Goal: Transaction & Acquisition: Book appointment/travel/reservation

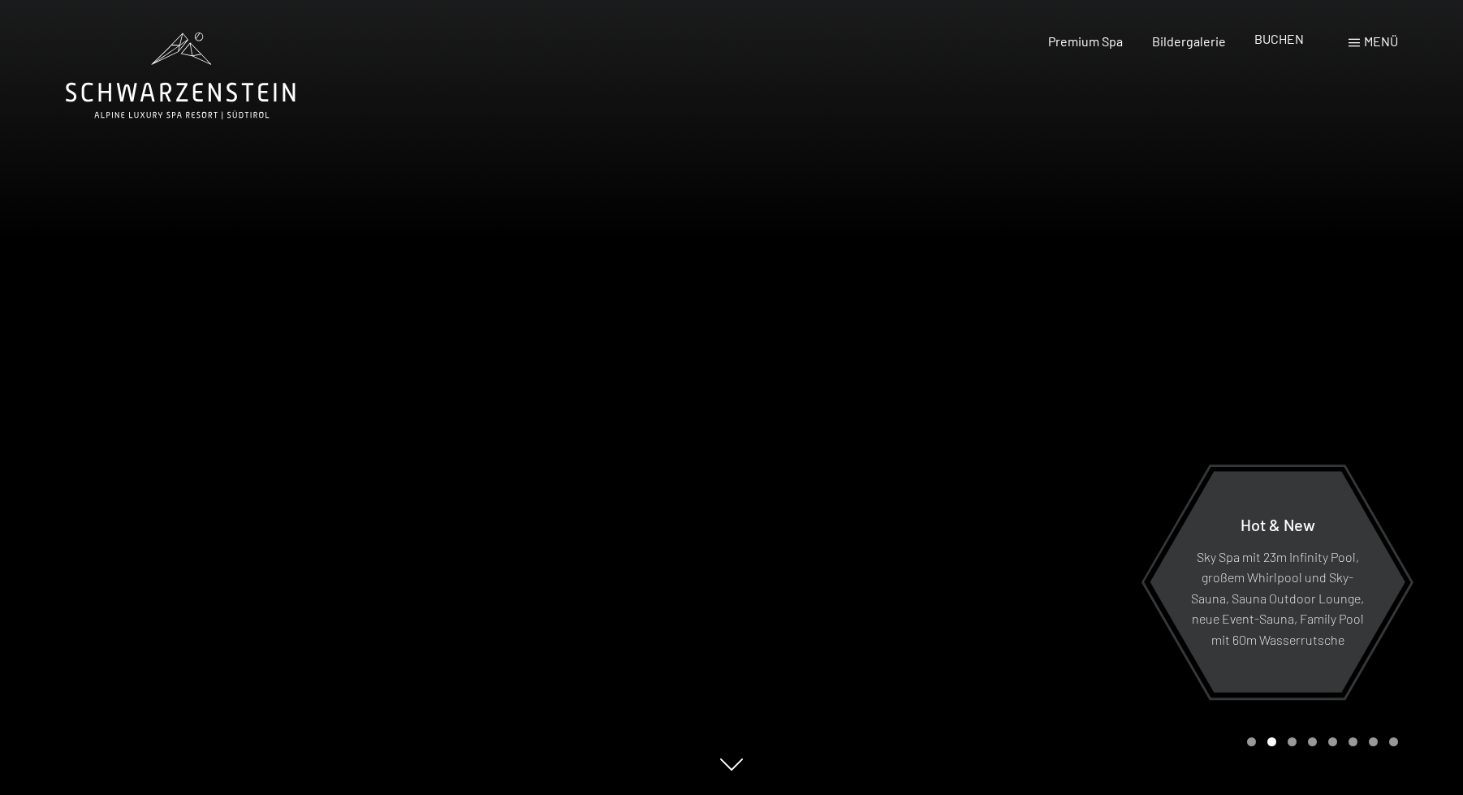
click at [1271, 37] on span "BUCHEN" at bounding box center [1279, 38] width 50 height 15
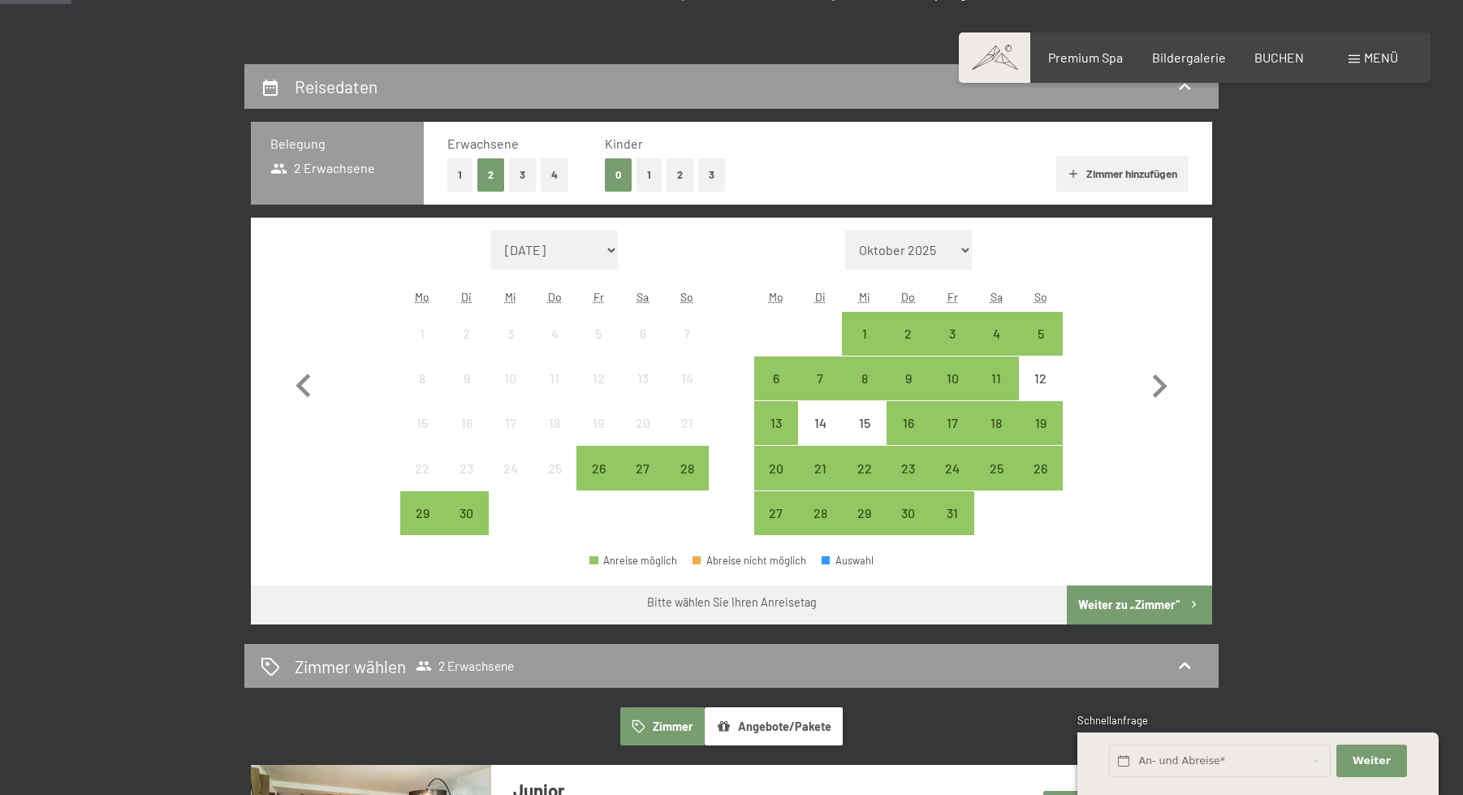
scroll to position [325, 0]
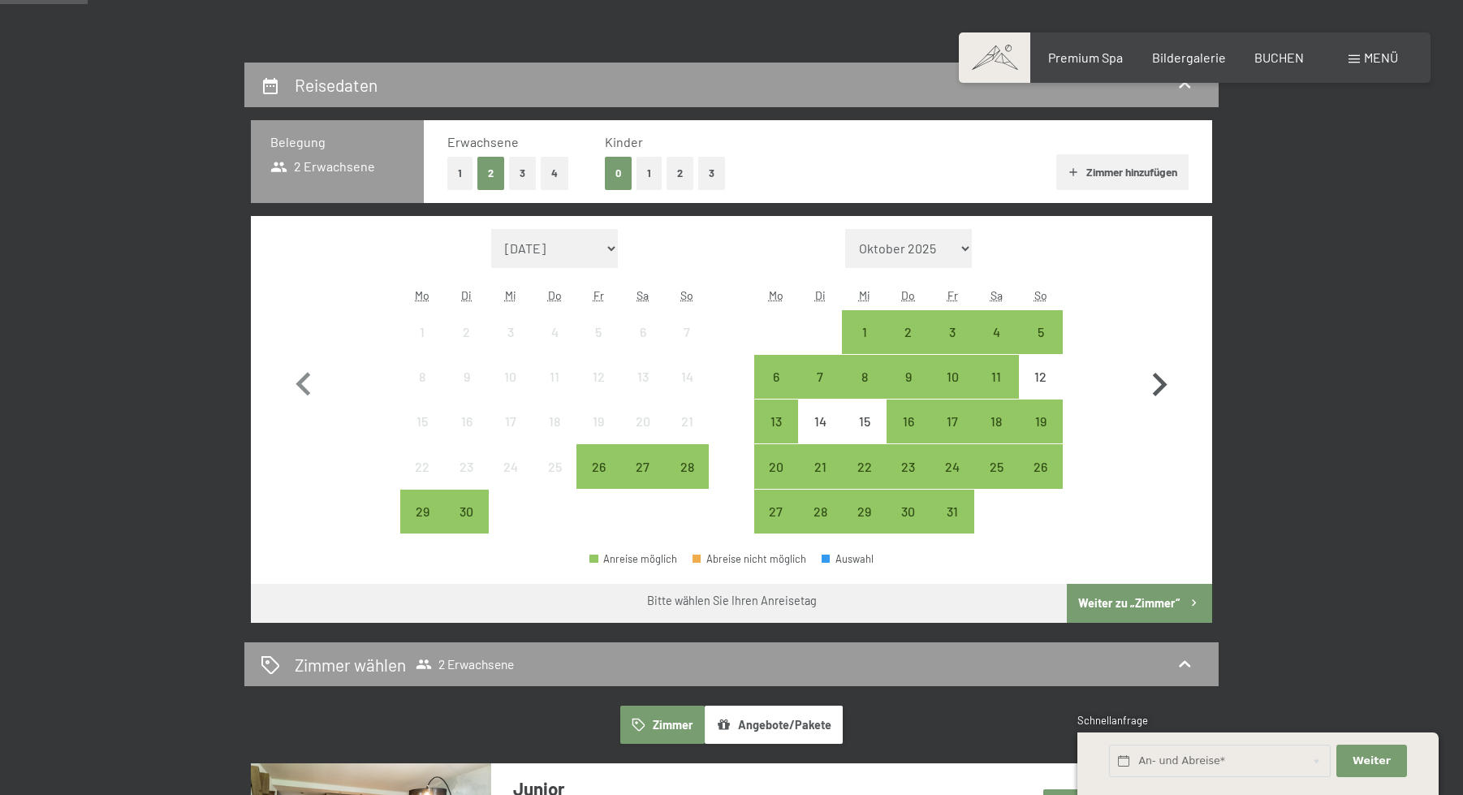
click at [1165, 381] on icon "button" at bounding box center [1158, 384] width 47 height 47
select select "2025-10-01"
select select "2025-11-01"
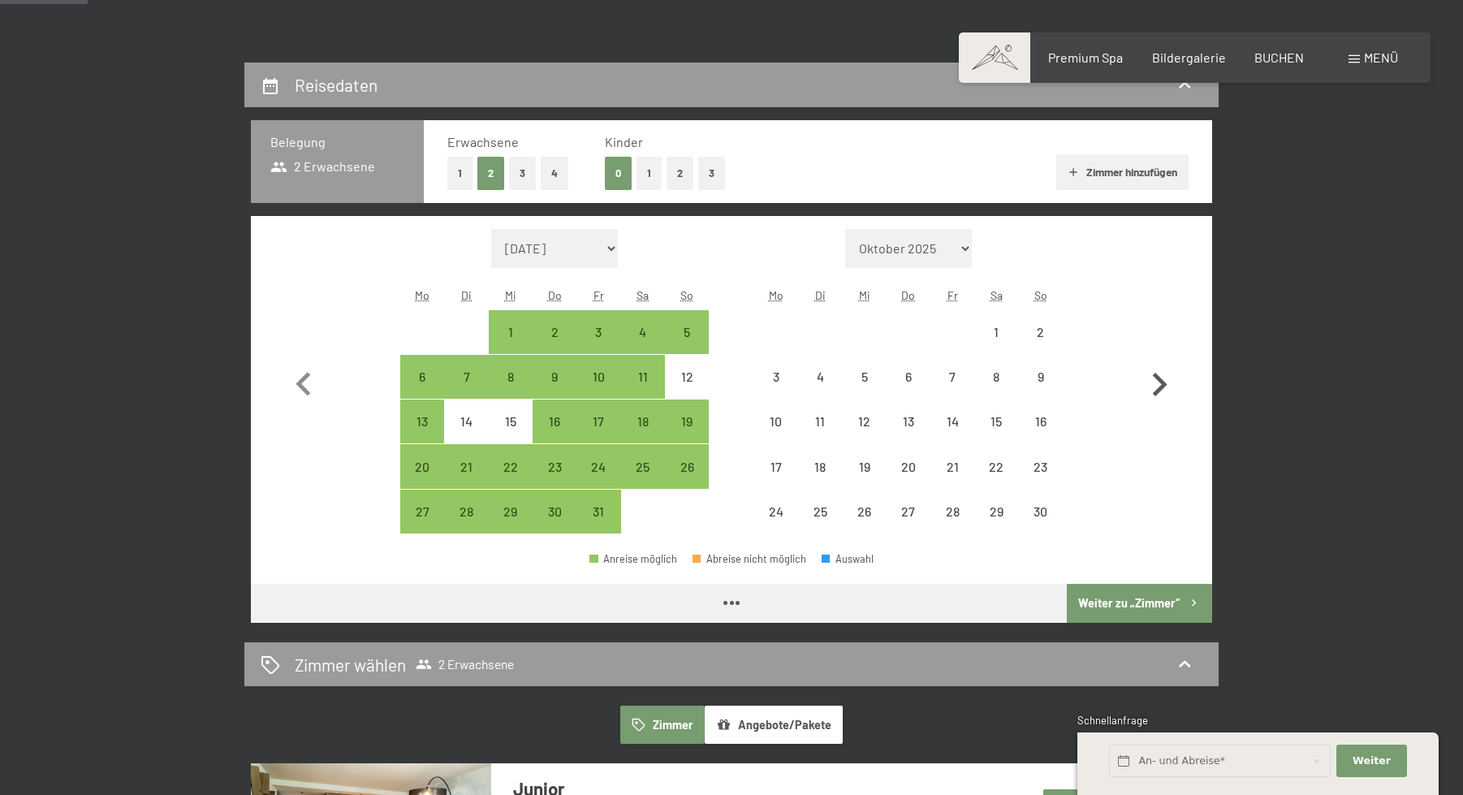
select select "2025-10-01"
select select "2025-11-01"
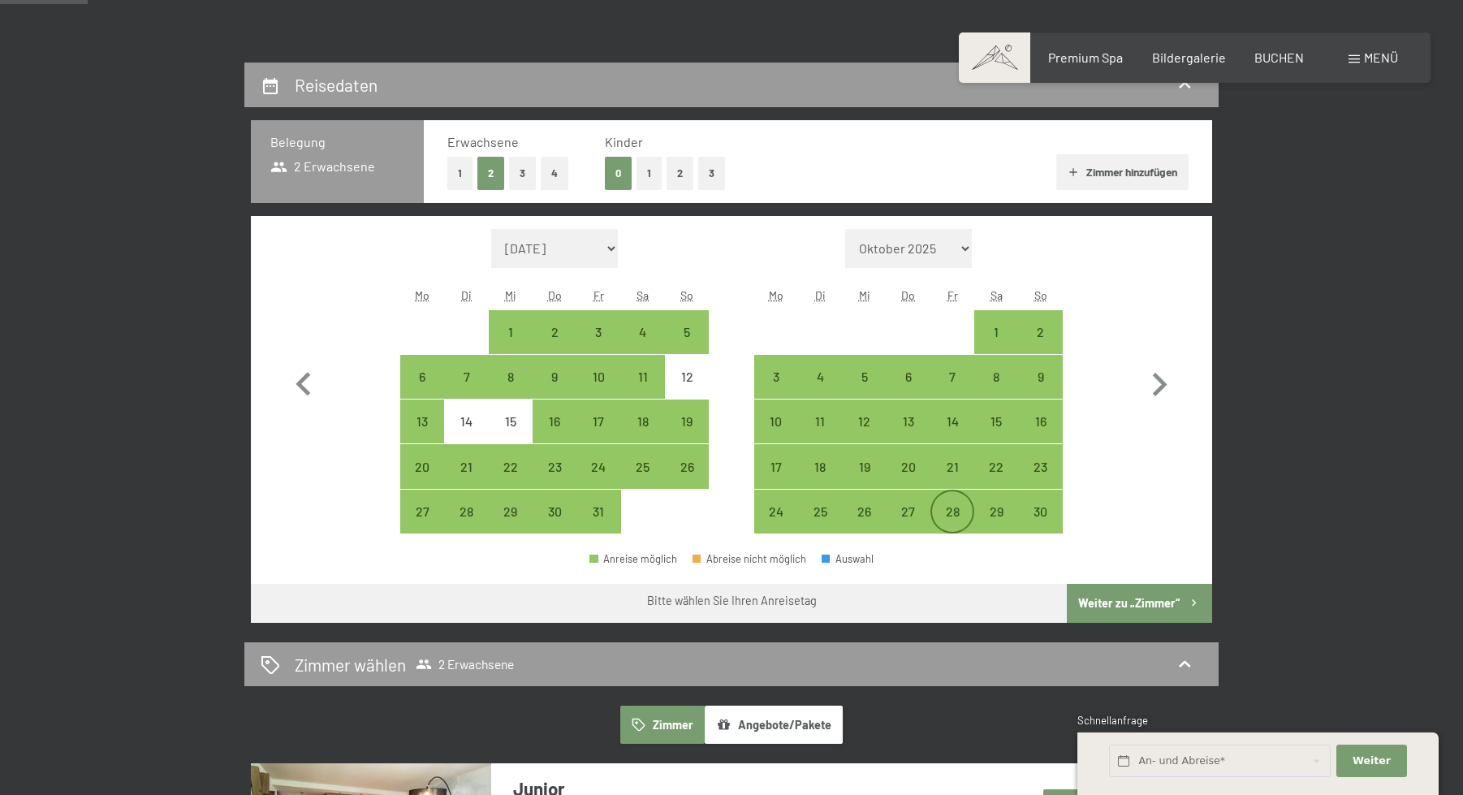
click at [948, 523] on div "28" at bounding box center [952, 525] width 41 height 41
select select "2025-10-01"
select select "2025-11-01"
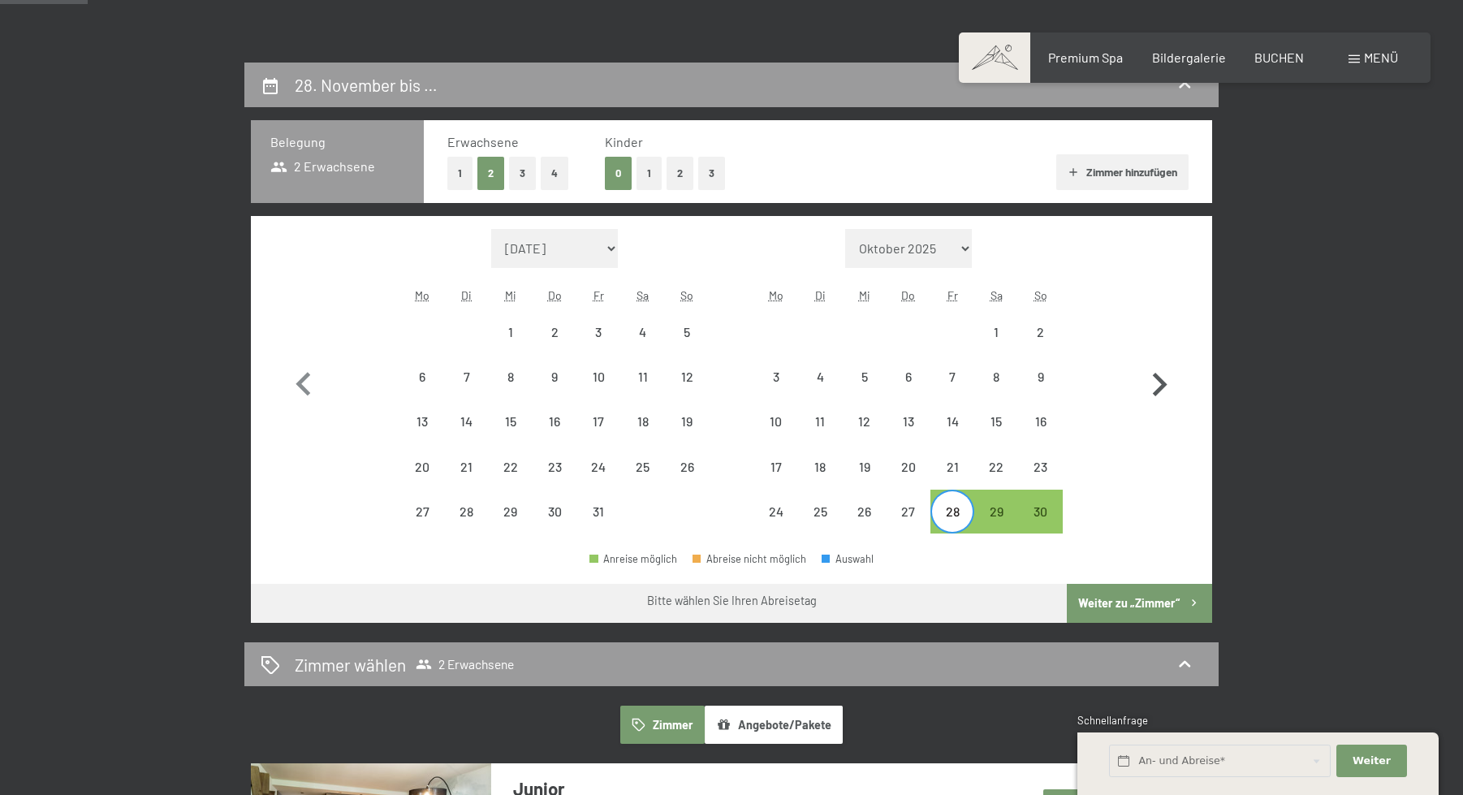
click at [1154, 384] on icon "button" at bounding box center [1158, 384] width 47 height 47
select select "2025-11-01"
select select "2025-12-01"
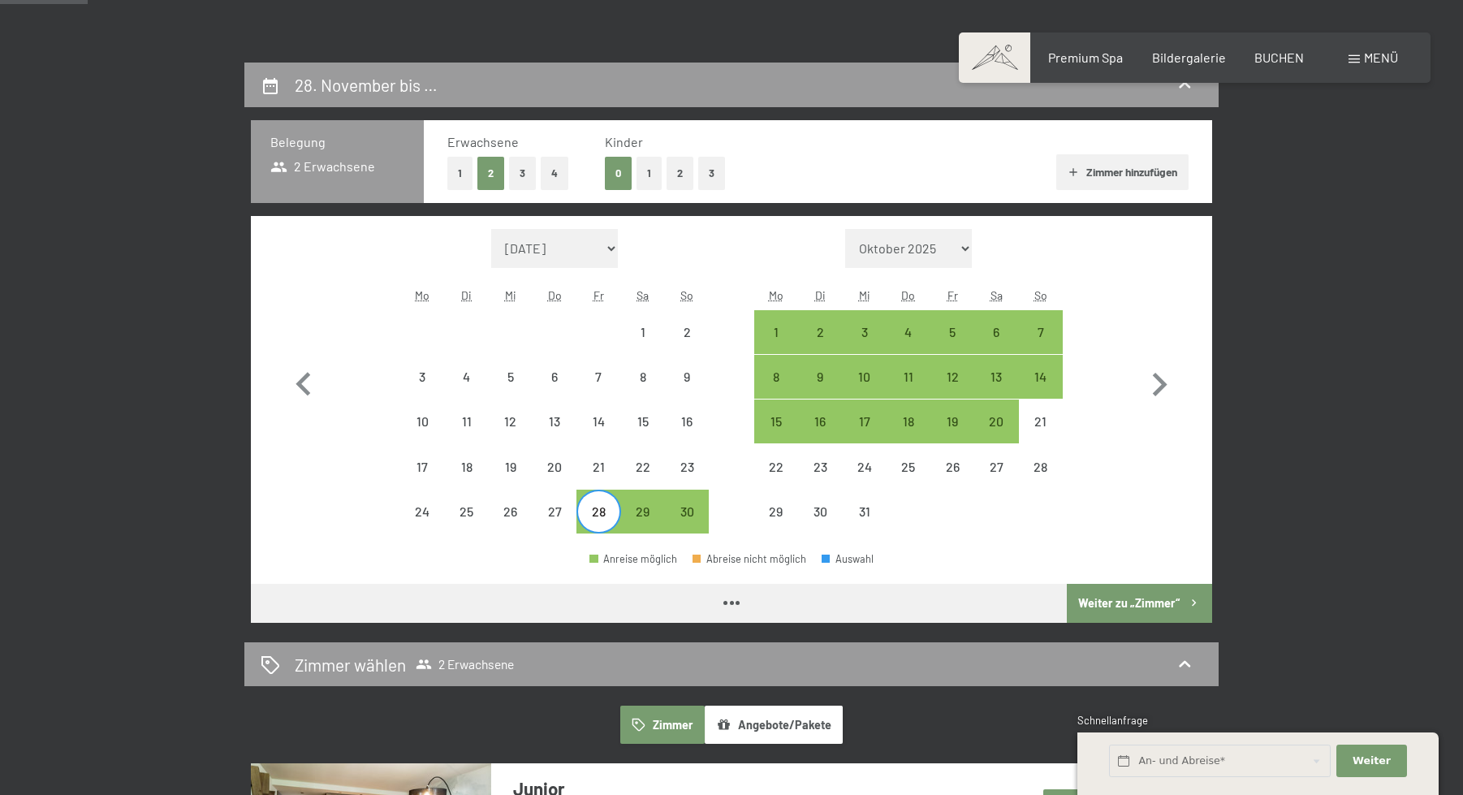
select select "2025-11-01"
select select "2025-12-01"
click at [816, 335] on div "2" at bounding box center [819, 345] width 41 height 41
select select "2025-11-01"
select select "2025-12-01"
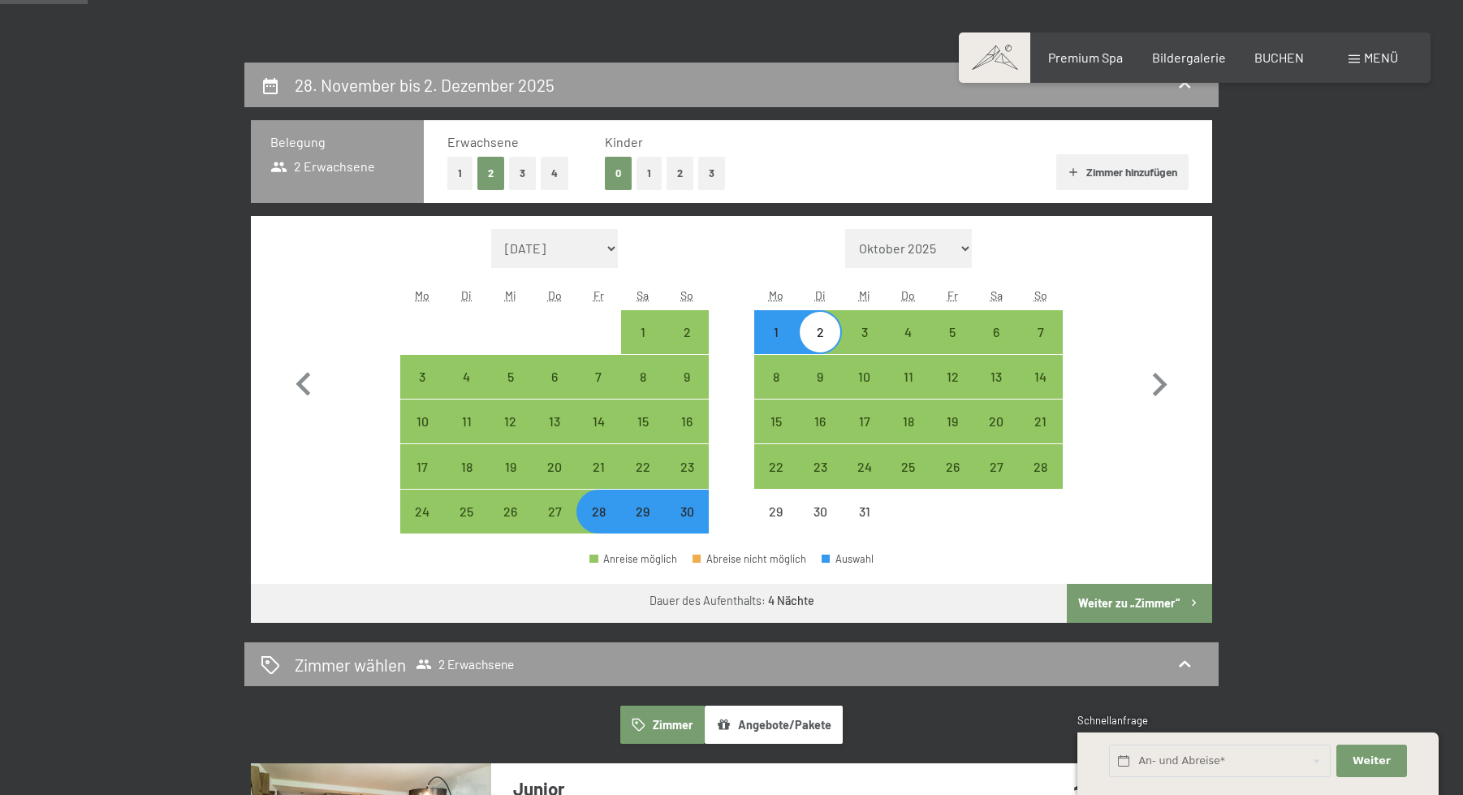
click at [1190, 597] on icon "button" at bounding box center [1194, 603] width 14 height 14
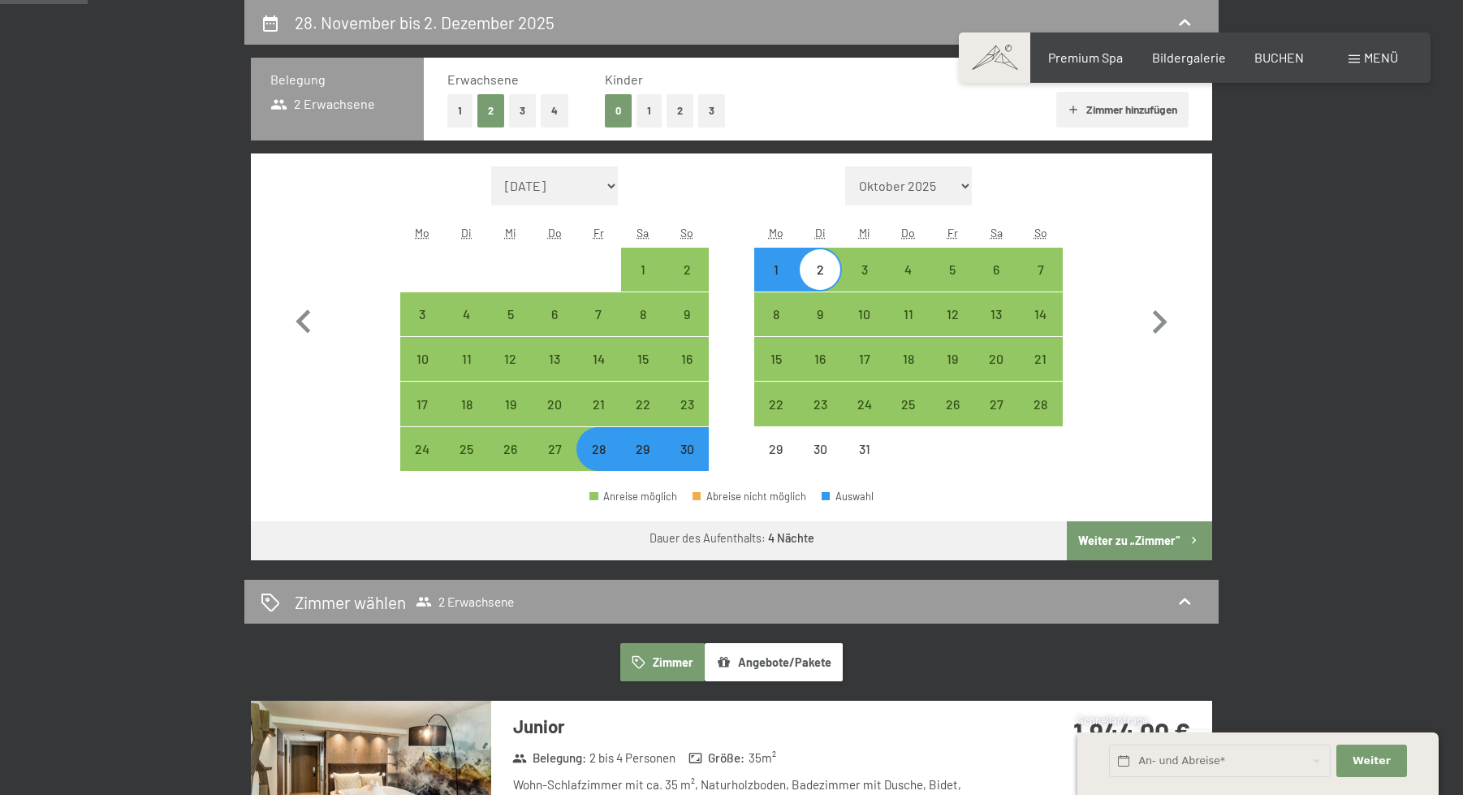
select select "2025-11-01"
select select "2025-12-01"
